Goal: Obtain resource: Obtain resource

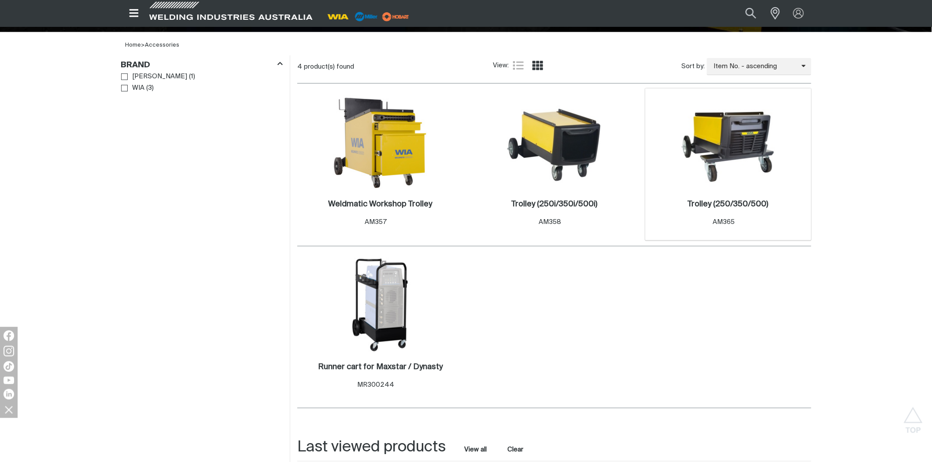
click at [733, 147] on img at bounding box center [728, 142] width 94 height 94
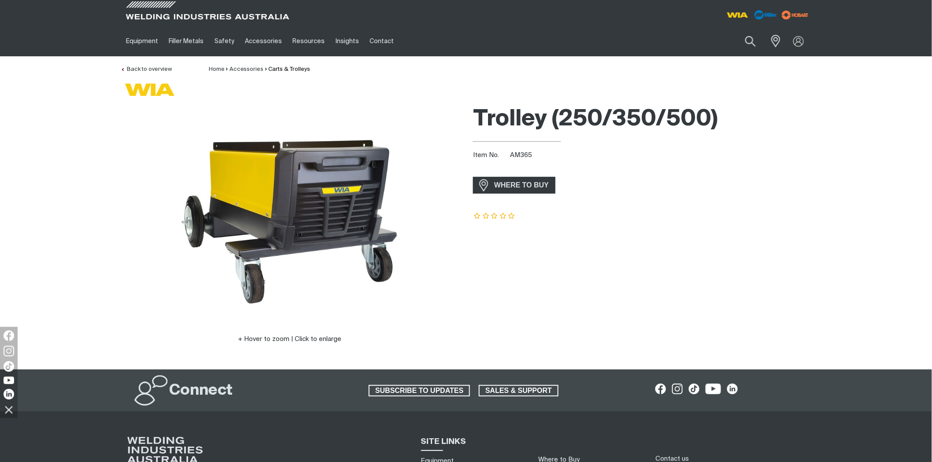
click at [525, 152] on span "AM365" at bounding box center [521, 155] width 22 height 7
click at [524, 154] on span "AM365" at bounding box center [521, 155] width 22 height 7
copy span "AM365"
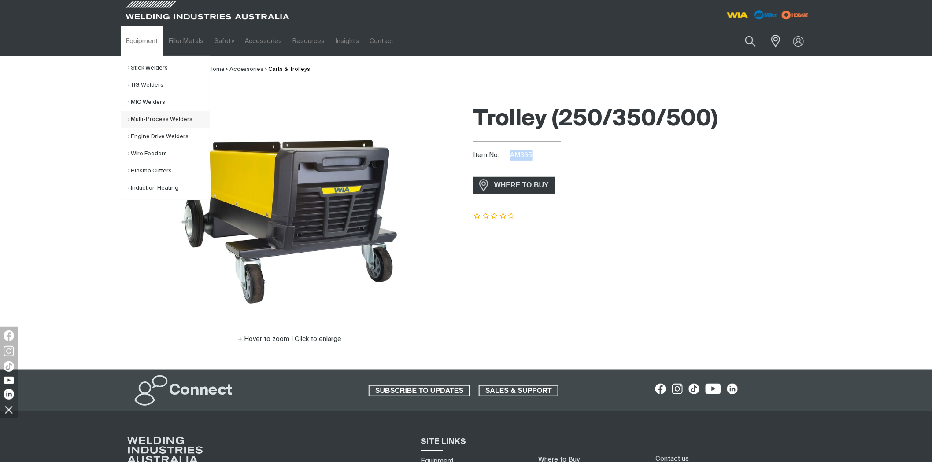
click at [151, 119] on link "Multi-Process Welders" at bounding box center [169, 119] width 82 height 17
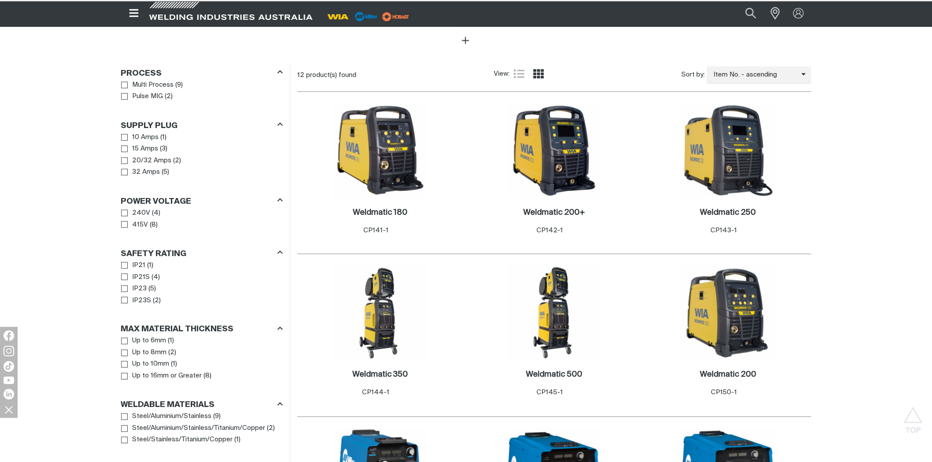
scroll to position [391, 0]
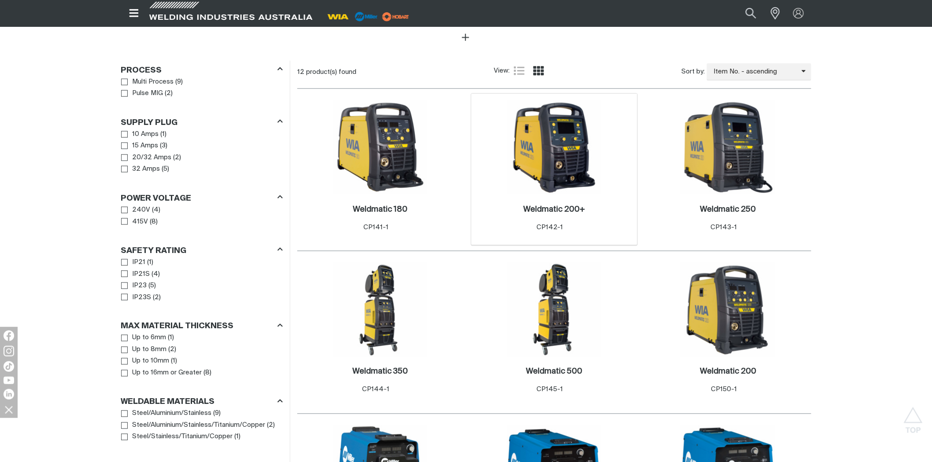
drag, startPoint x: 571, startPoint y: 138, endPoint x: 578, endPoint y: 138, distance: 7.1
click at [571, 137] on img at bounding box center [554, 147] width 94 height 94
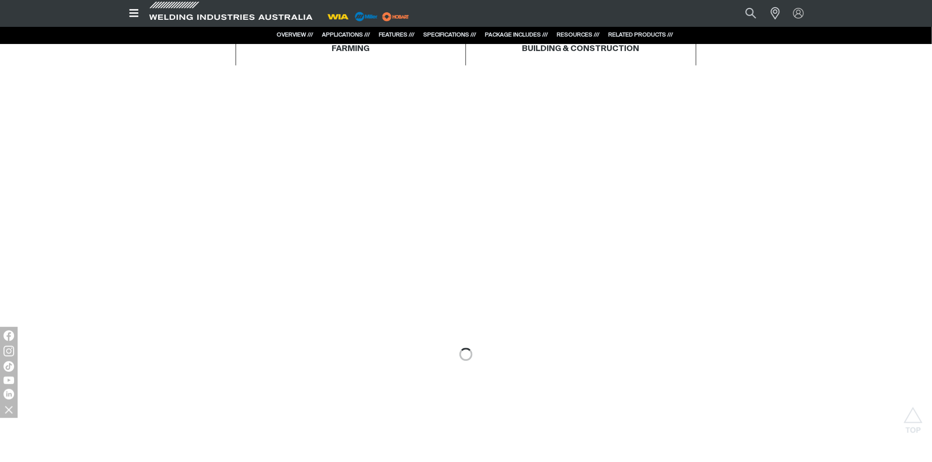
scroll to position [636, 0]
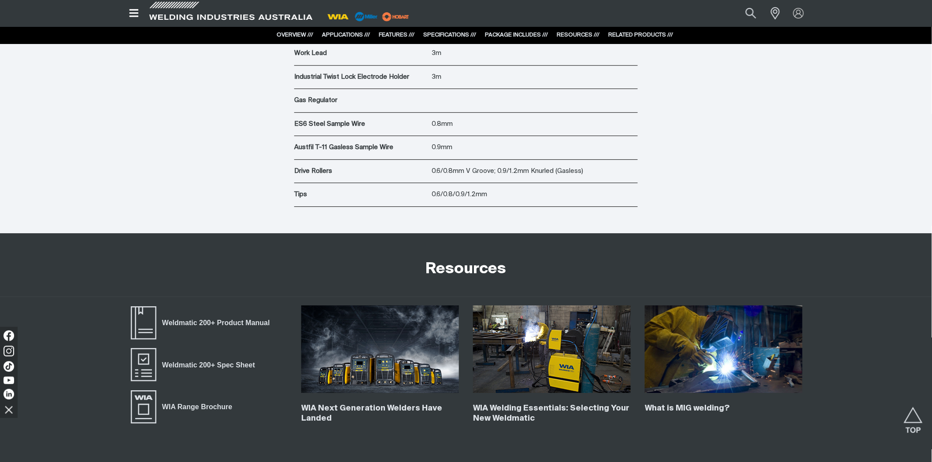
scroll to position [3857, 0]
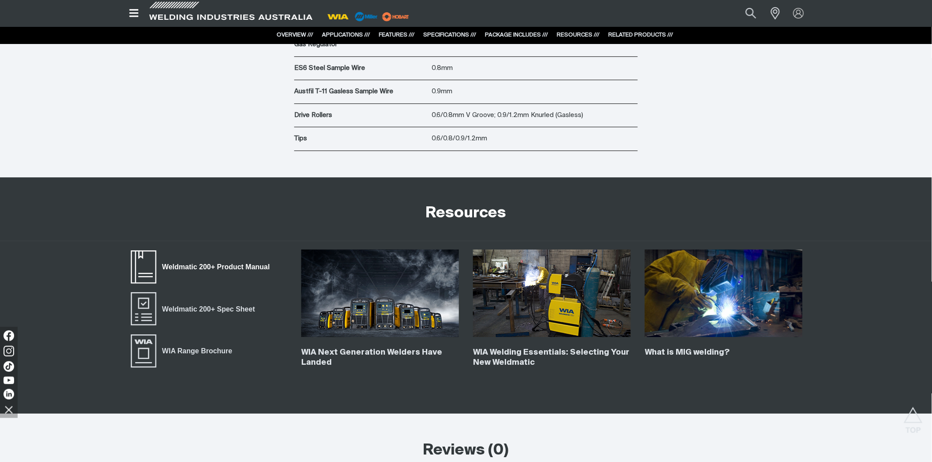
click at [219, 268] on span "Weldmatic 200+ Product Manual" at bounding box center [215, 266] width 119 height 11
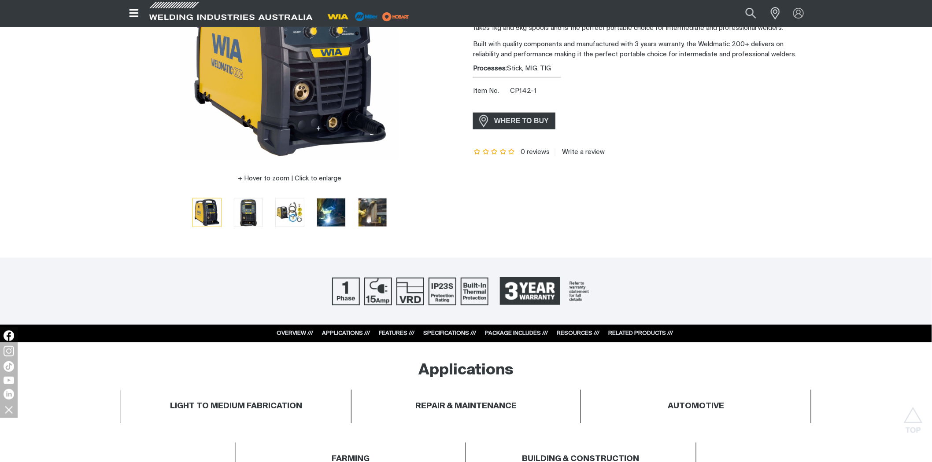
scroll to position [0, 0]
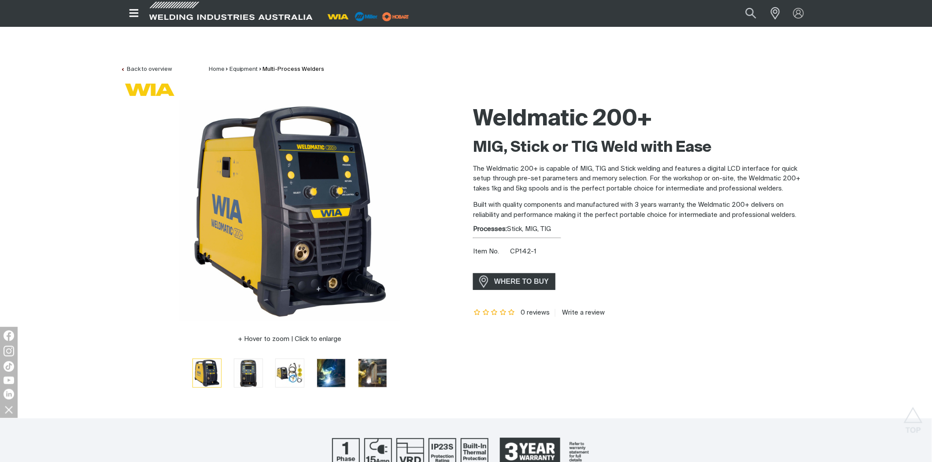
drag, startPoint x: 37, startPoint y: 316, endPoint x: 25, endPoint y: 116, distance: 200.7
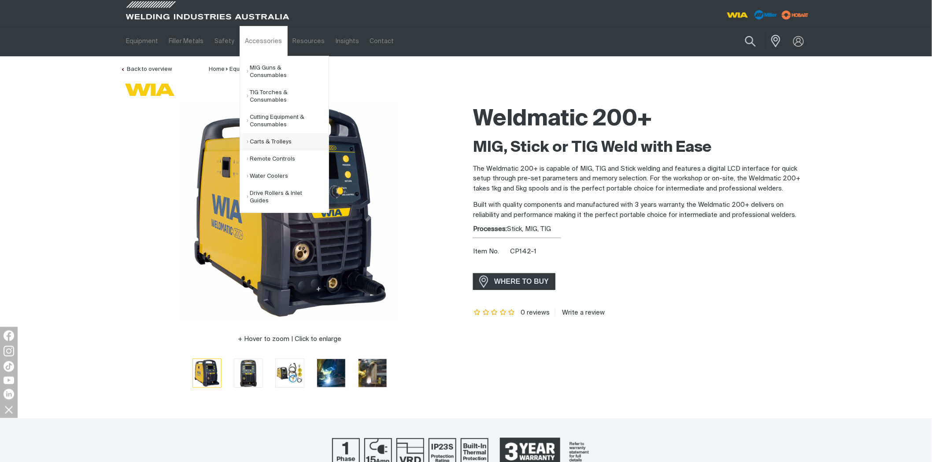
click at [265, 134] on link "Carts & Trolleys" at bounding box center [288, 141] width 82 height 17
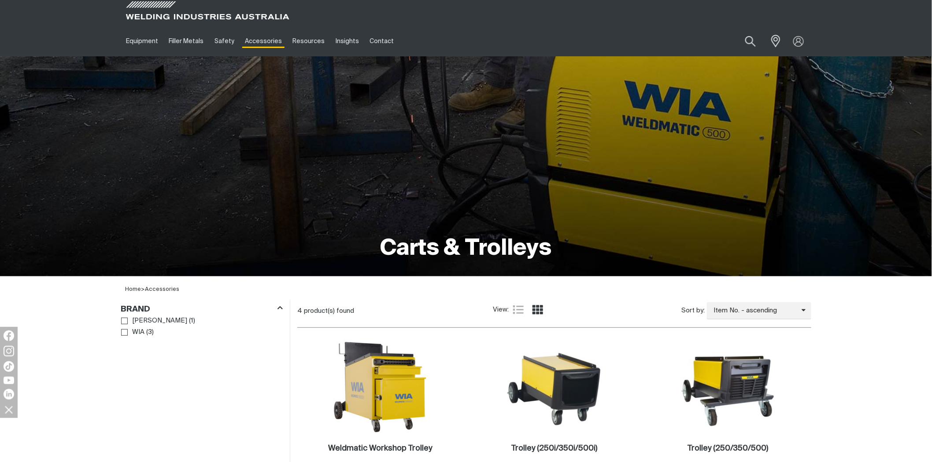
drag, startPoint x: 134, startPoint y: 274, endPoint x: 140, endPoint y: 140, distance: 134.8
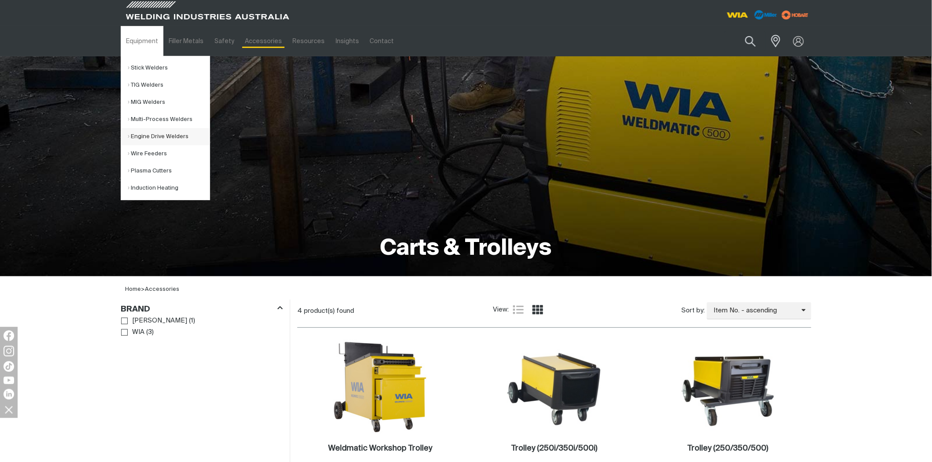
click at [152, 133] on link "Engine Drive Welders" at bounding box center [169, 136] width 82 height 17
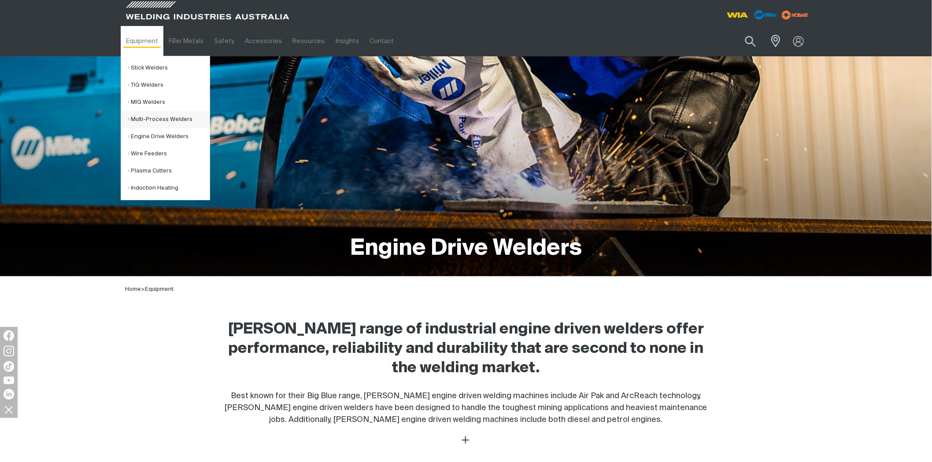
click at [151, 116] on link "Multi-Process Welders" at bounding box center [169, 119] width 82 height 17
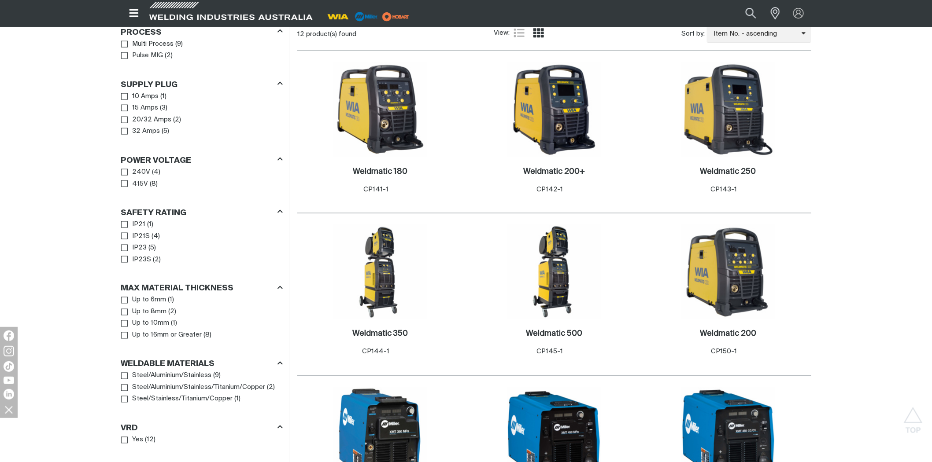
scroll to position [440, 0]
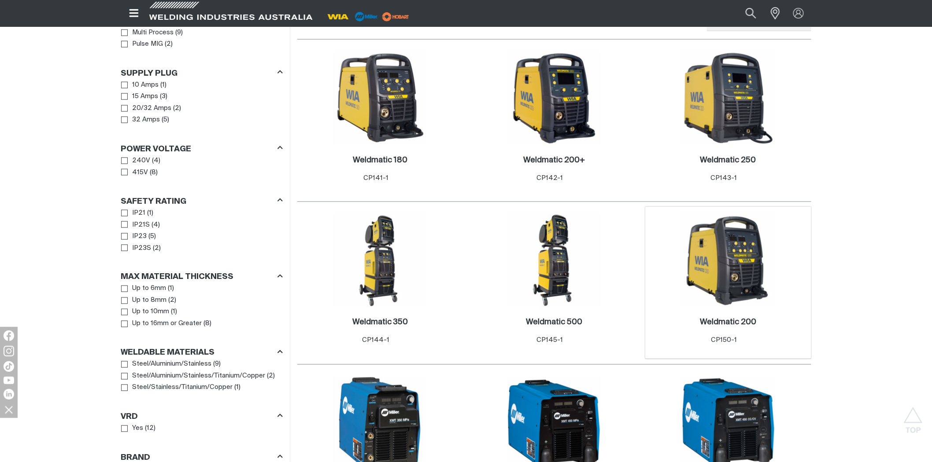
click at [736, 263] on img at bounding box center [728, 261] width 94 height 94
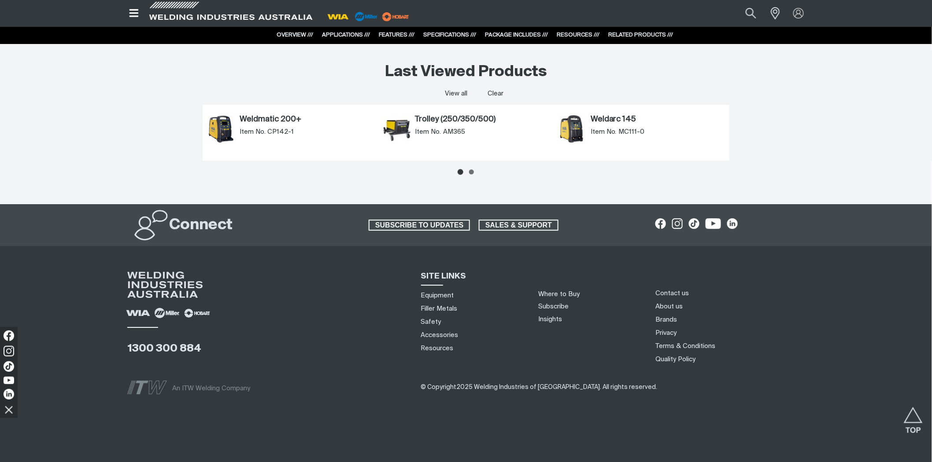
drag, startPoint x: 168, startPoint y: 244, endPoint x: 140, endPoint y: 397, distance: 155.7
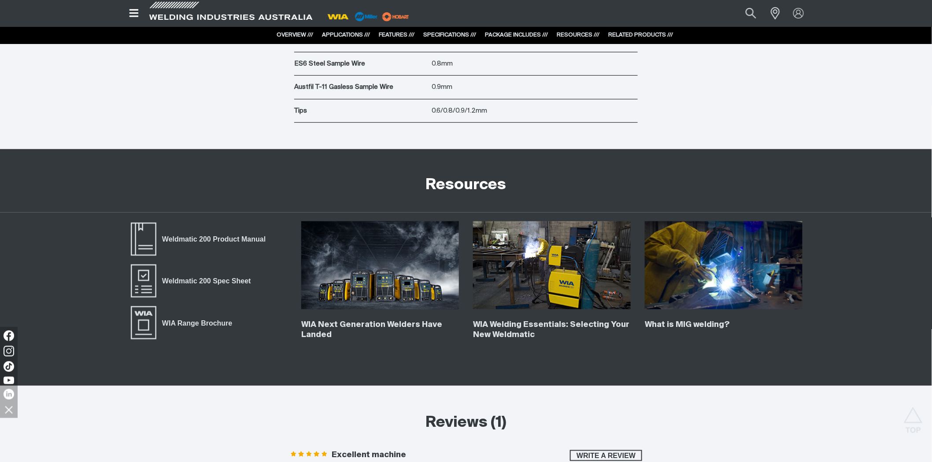
scroll to position [3024, 0]
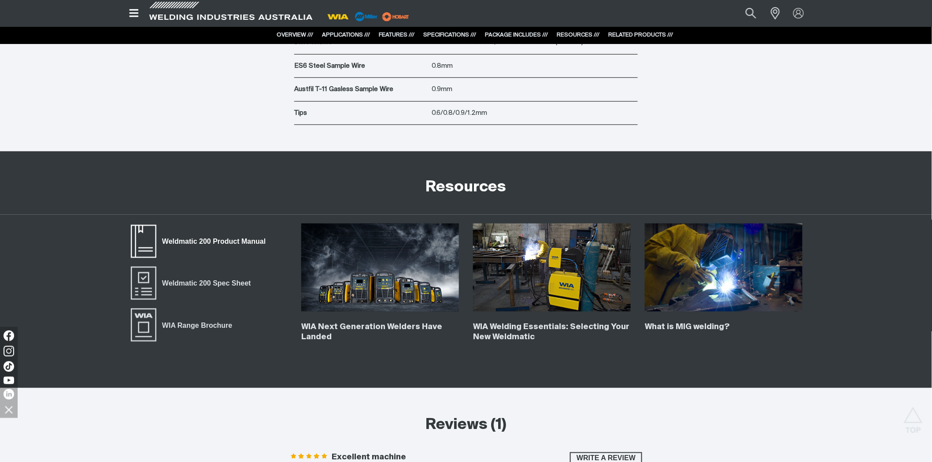
click at [212, 243] on span "Weldmatic 200 Product Manual" at bounding box center [213, 241] width 115 height 11
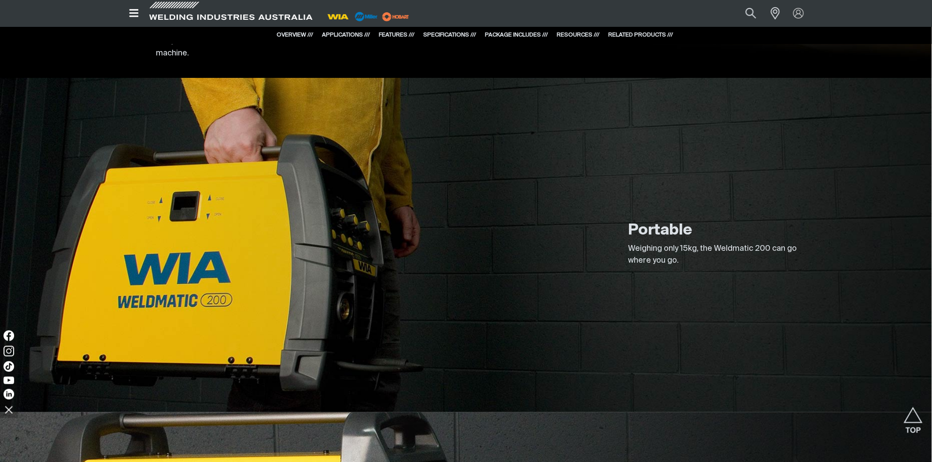
scroll to position [0, 0]
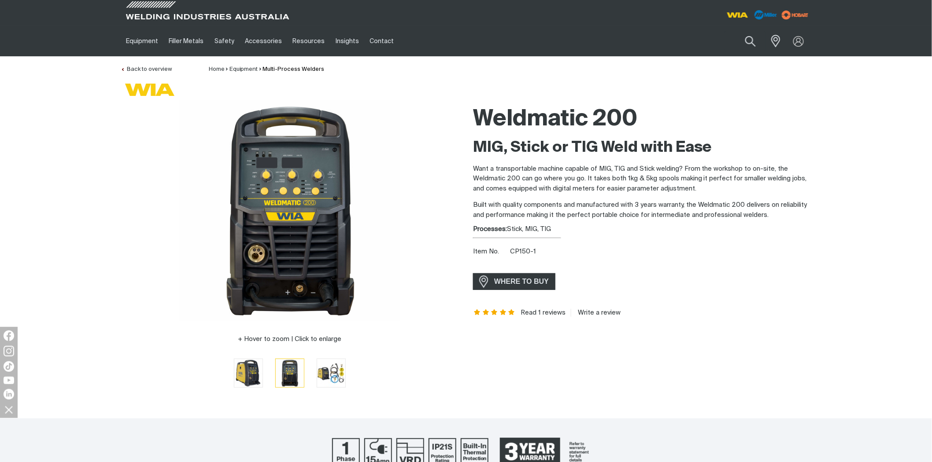
drag, startPoint x: 74, startPoint y: 151, endPoint x: 86, endPoint y: 36, distance: 115.5
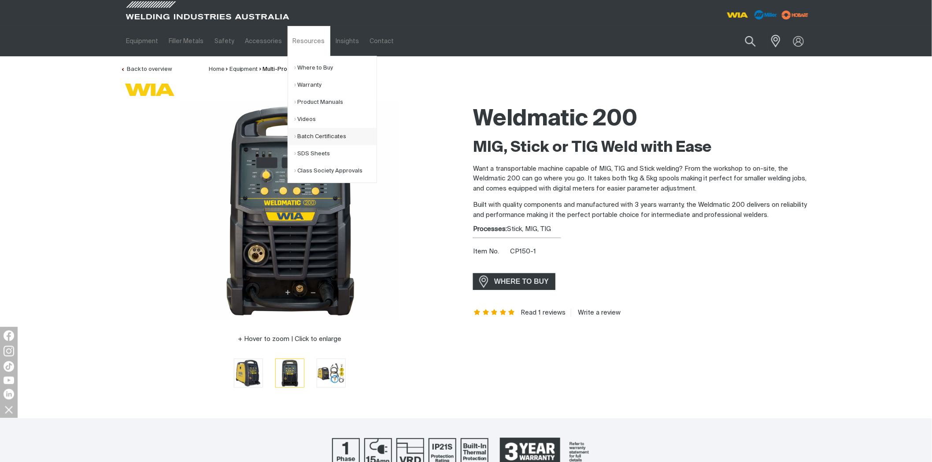
click at [322, 133] on link "Batch Certificates" at bounding box center [336, 136] width 82 height 17
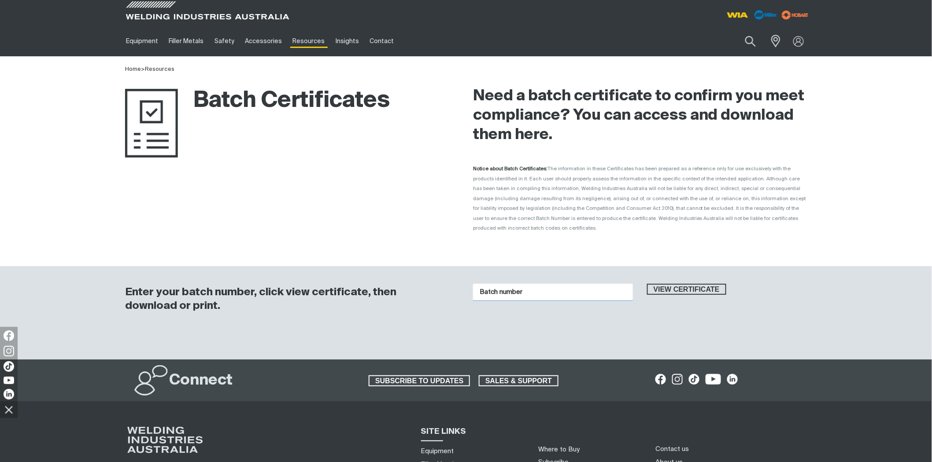
click at [485, 287] on input "Batch number" at bounding box center [553, 292] width 160 height 17
click at [491, 284] on input "Batch number" at bounding box center [553, 292] width 160 height 17
type input "k90049"
click at [647, 284] on button "View certificate" at bounding box center [686, 289] width 79 height 11
